Goal: Information Seeking & Learning: Learn about a topic

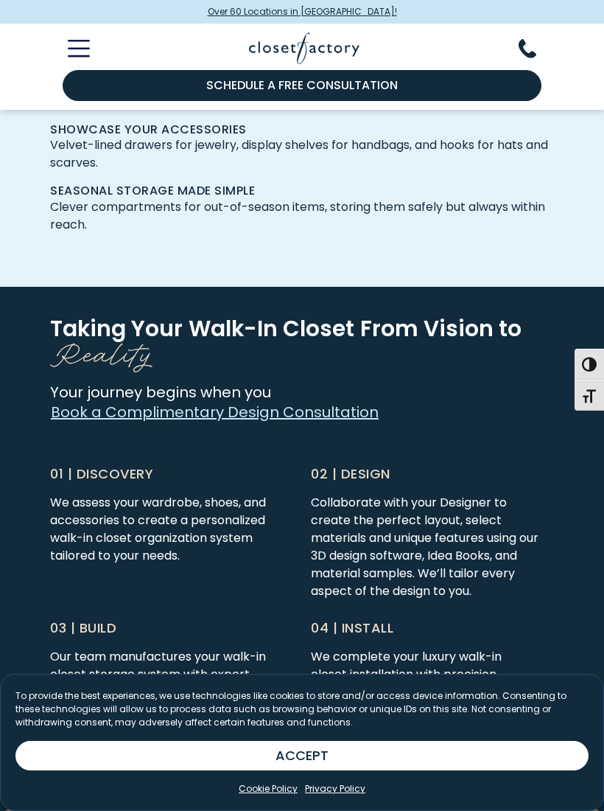
scroll to position [3244, 0]
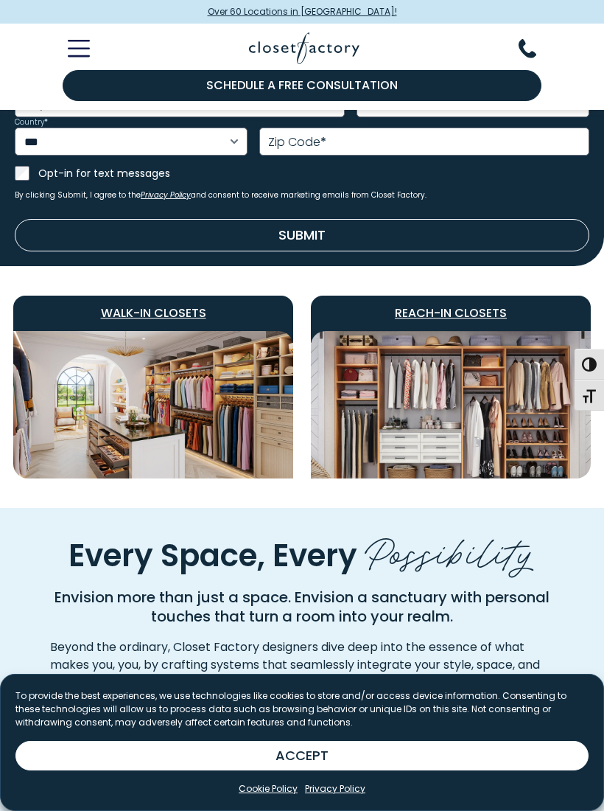
scroll to position [698, 0]
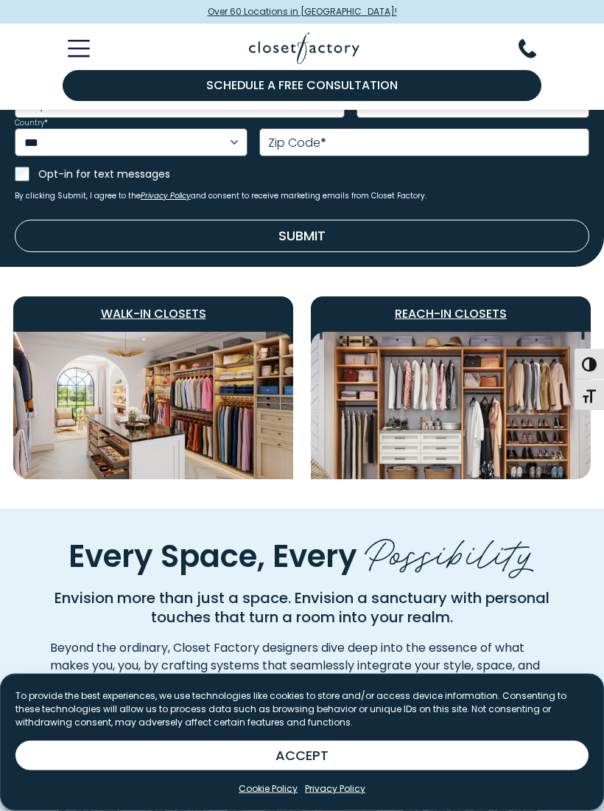
click at [172, 392] on img "Featured Images" at bounding box center [153, 405] width 280 height 147
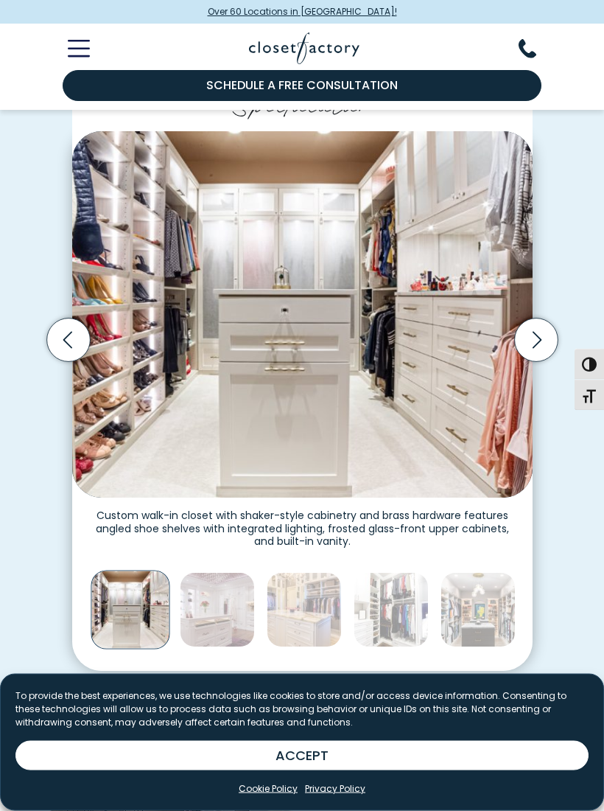
scroll to position [324, 0]
click at [534, 331] on icon "Next slide" at bounding box center [536, 339] width 9 height 17
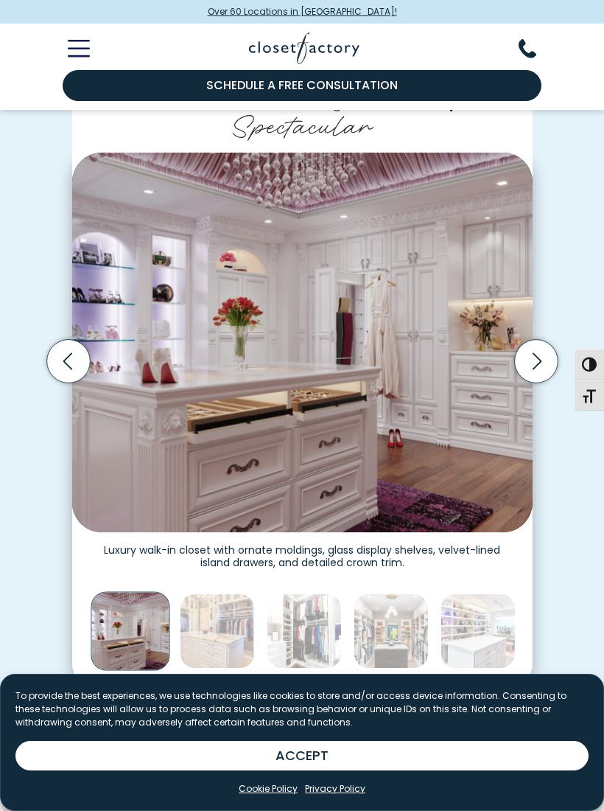
scroll to position [302, 0]
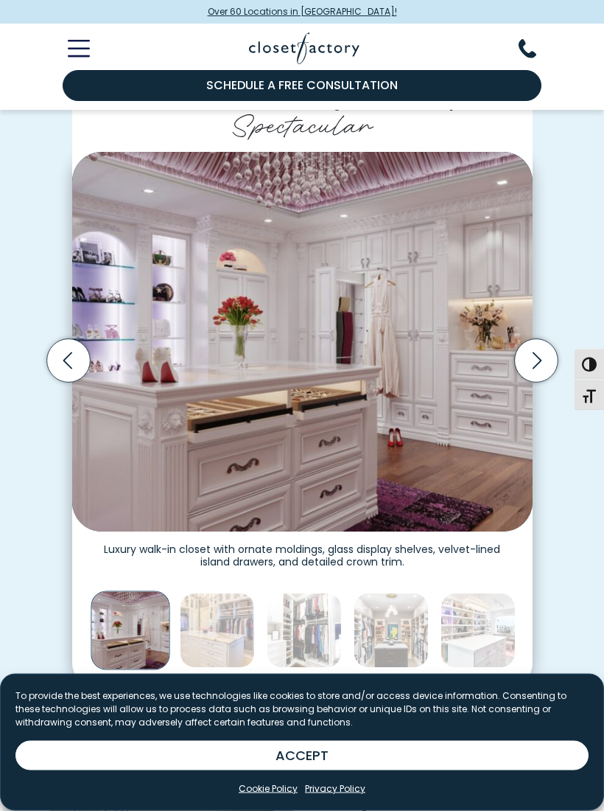
click at [346, 206] on img "Thumbnail Gallery" at bounding box center [302, 343] width 461 height 380
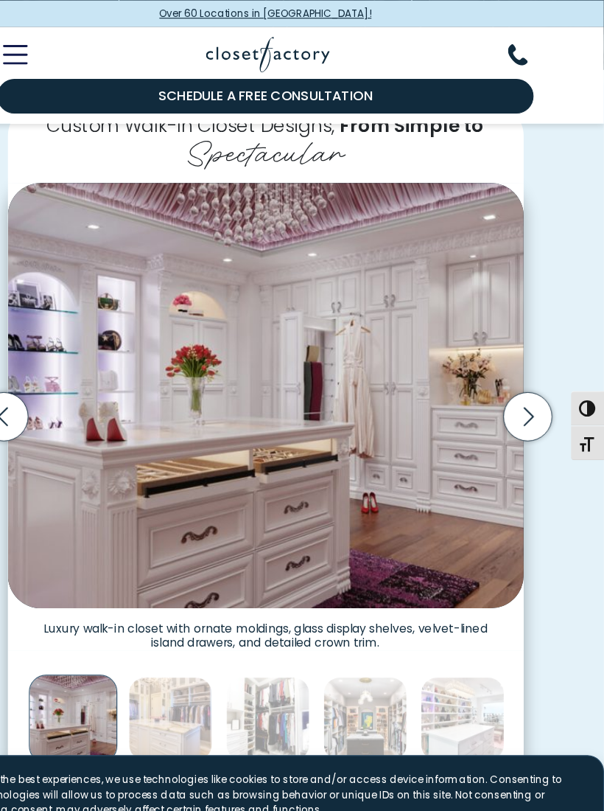
scroll to position [279, 0]
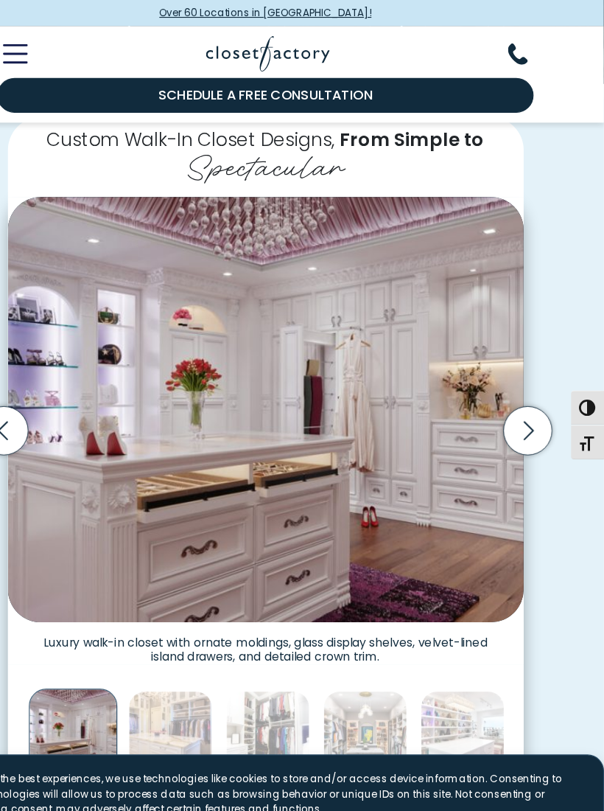
click at [532, 380] on icon "Next slide" at bounding box center [536, 384] width 9 height 17
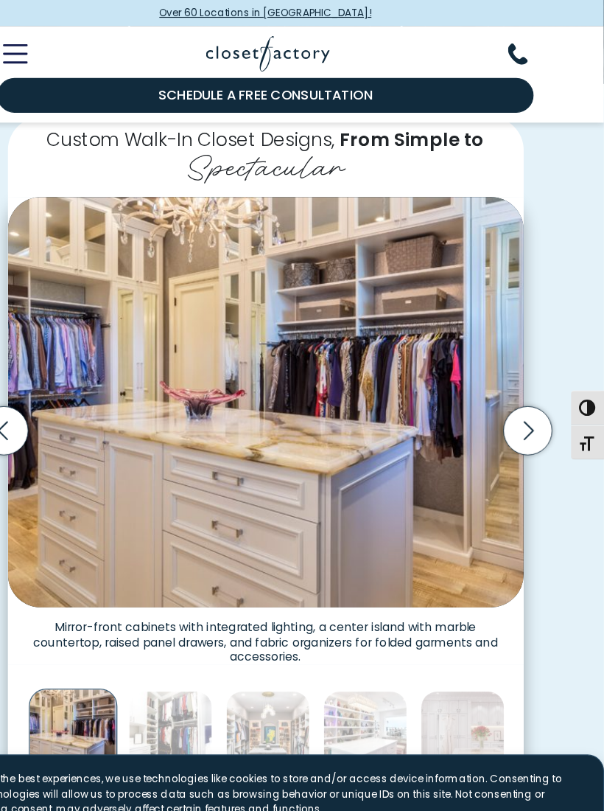
click at [514, 383] on icon "Next slide" at bounding box center [535, 384] width 43 height 43
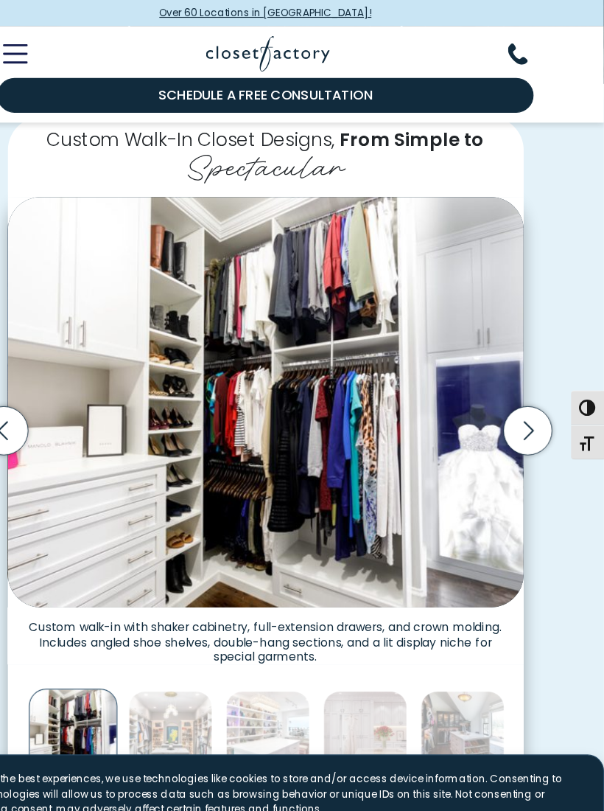
click at [514, 386] on icon "Next slide" at bounding box center [535, 384] width 43 height 43
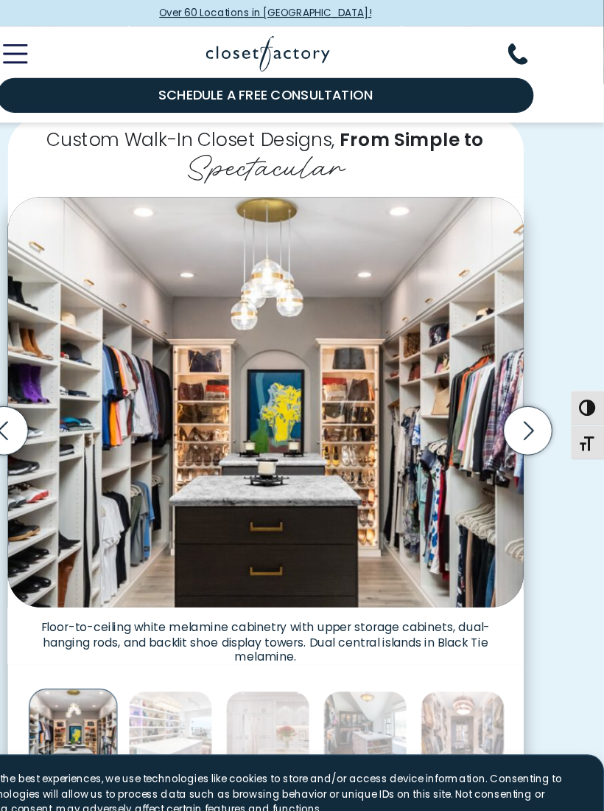
click at [514, 387] on icon "Next slide" at bounding box center [535, 384] width 43 height 43
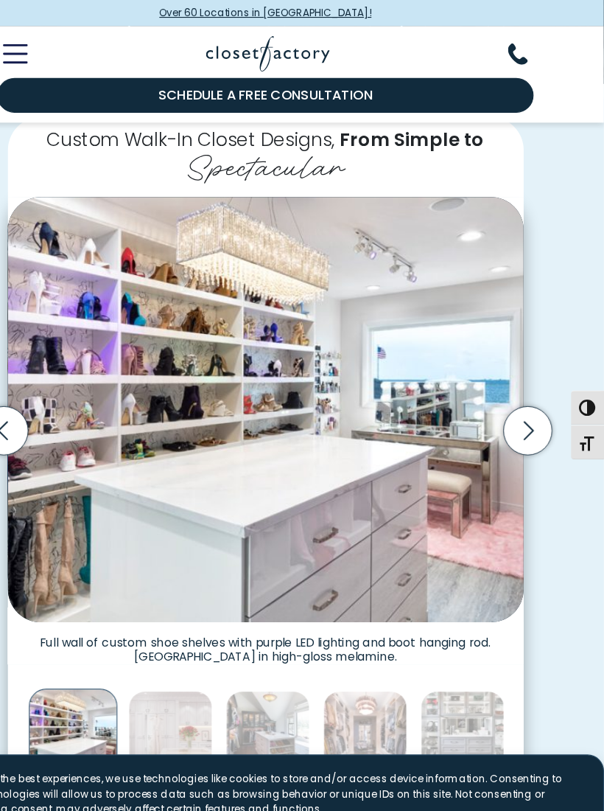
click at [514, 389] on icon "Next slide" at bounding box center [535, 384] width 43 height 43
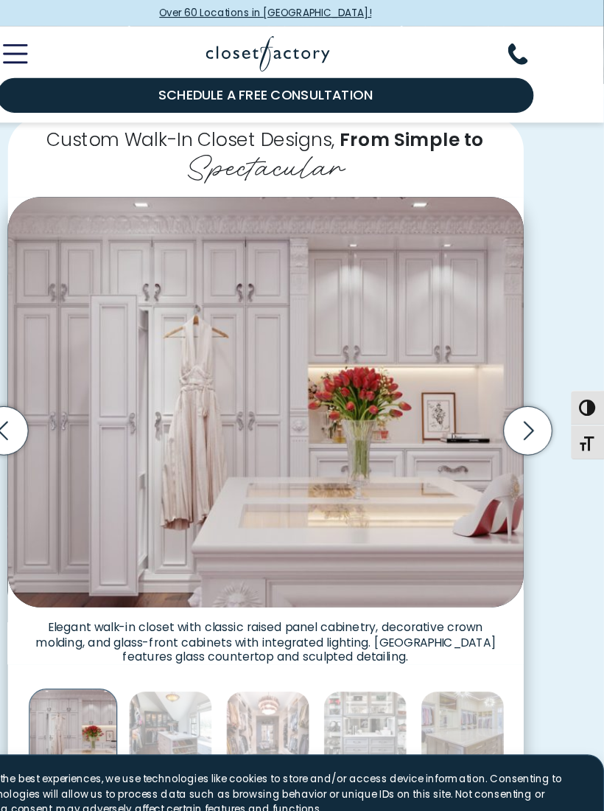
click at [514, 388] on icon "Next slide" at bounding box center [535, 384] width 43 height 43
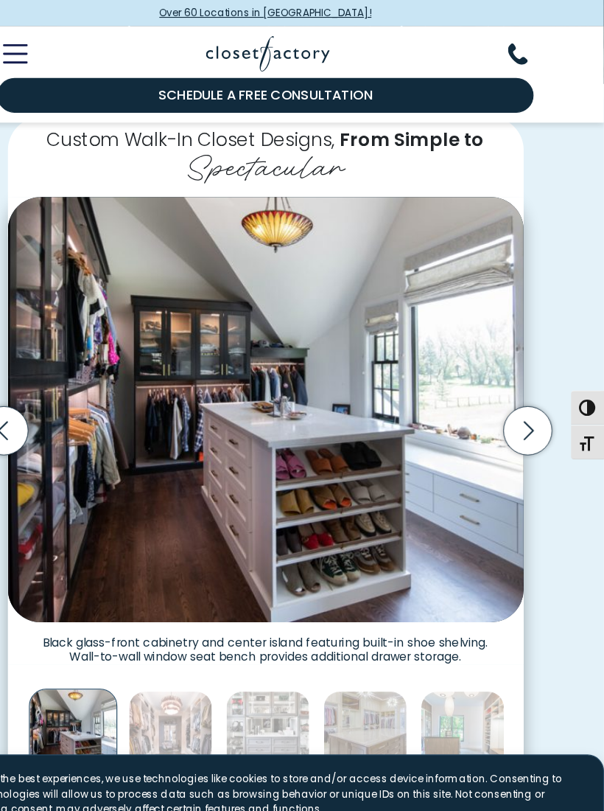
click at [514, 381] on icon "Next slide" at bounding box center [535, 384] width 43 height 43
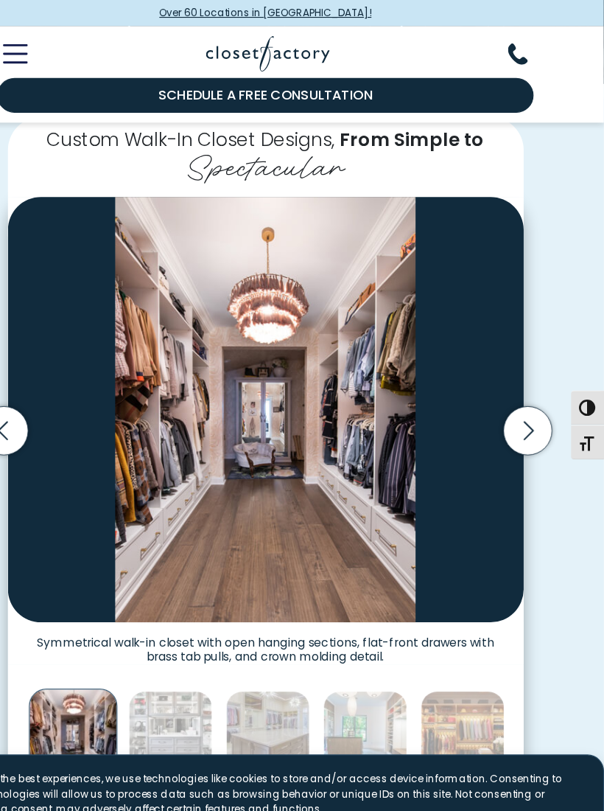
click at [514, 383] on icon "Next slide" at bounding box center [535, 384] width 43 height 43
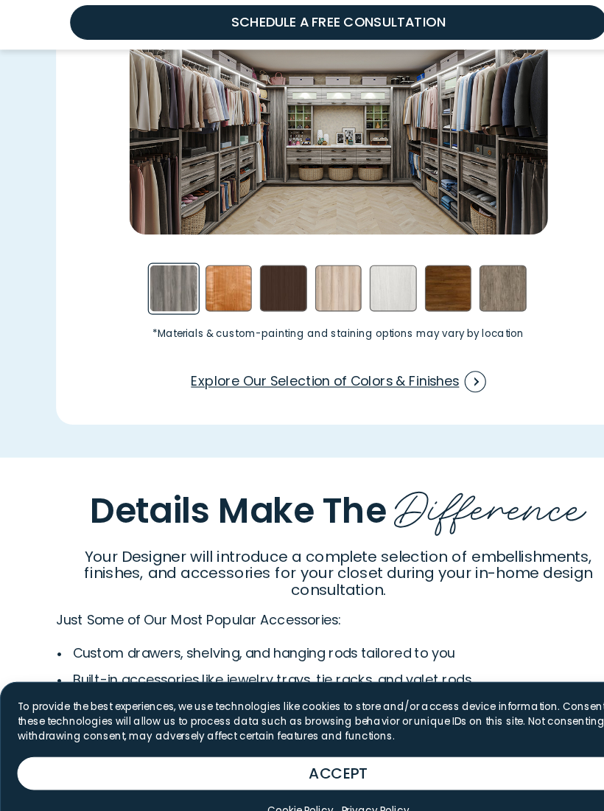
scroll to position [1818, 0]
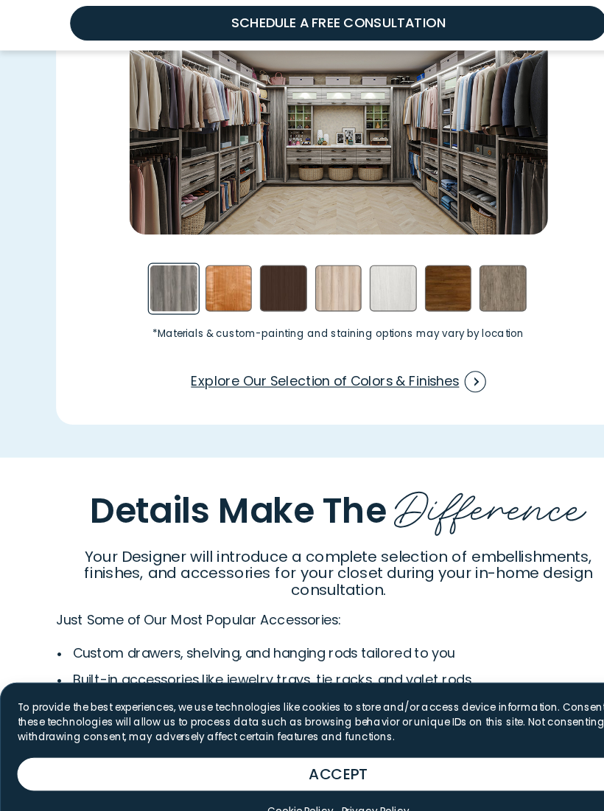
click at [424, 396] on span "Swatch Grid" at bounding box center [424, 405] width 19 height 19
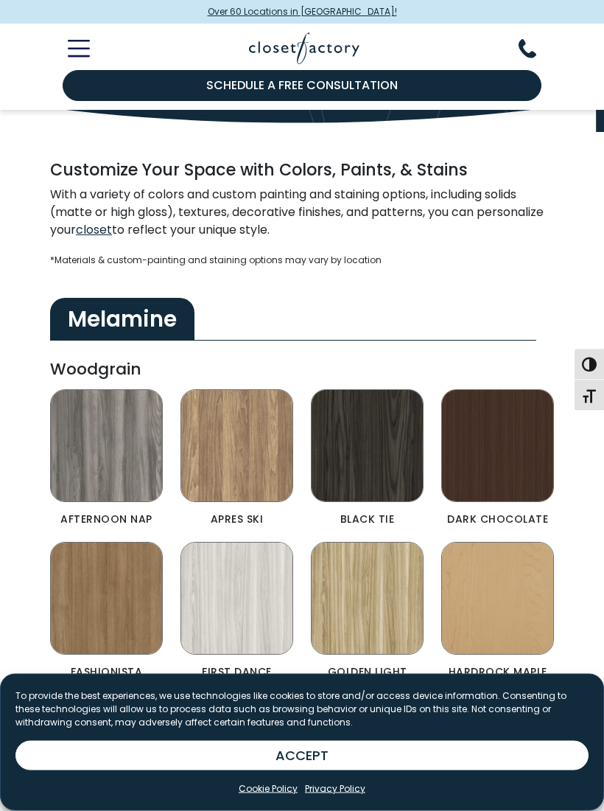
scroll to position [198, 0]
